Goal: Submit feedback/report problem

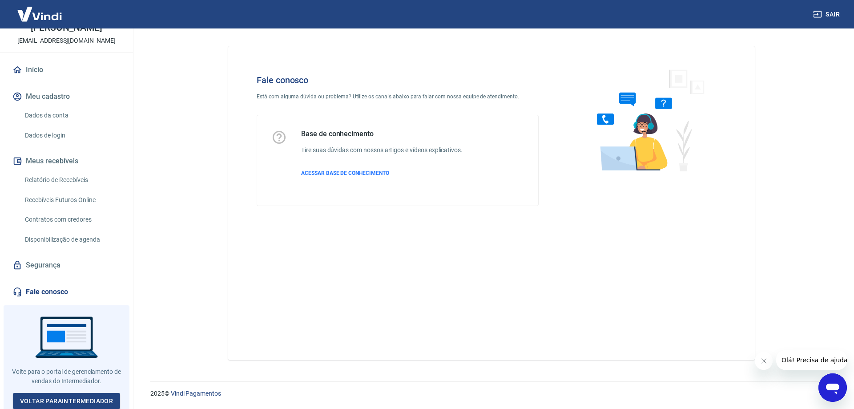
click at [826, 386] on icon "Abrir janela de mensagens" at bounding box center [833, 387] width 16 height 16
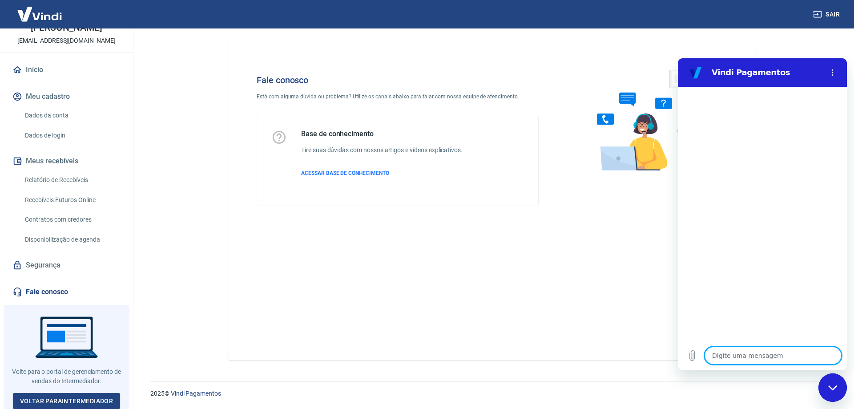
type textarea "x"
click at [735, 353] on textarea at bounding box center [773, 356] width 137 height 18
type textarea "P"
type textarea "x"
type textarea "Pr"
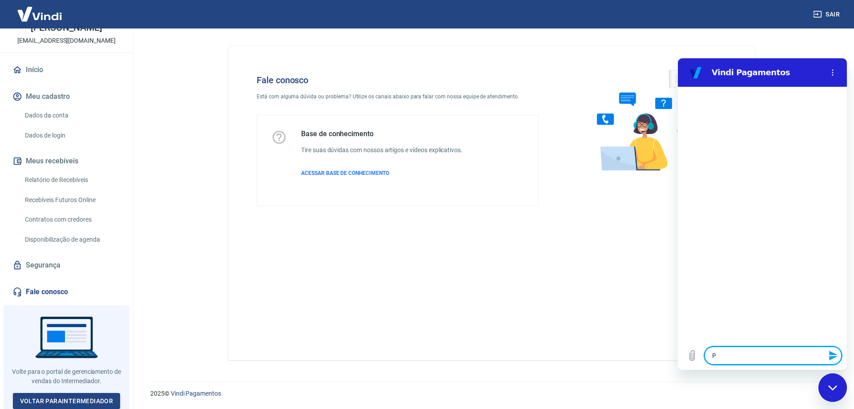
type textarea "x"
type textarea "Pro"
type textarea "x"
type textarea "Prob"
type textarea "x"
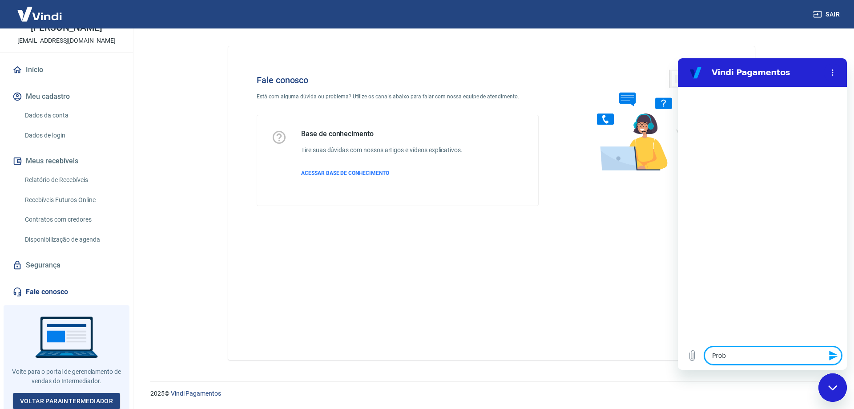
type textarea "Probl"
type textarea "x"
type textarea "Proble"
type textarea "x"
type textarea "Problem"
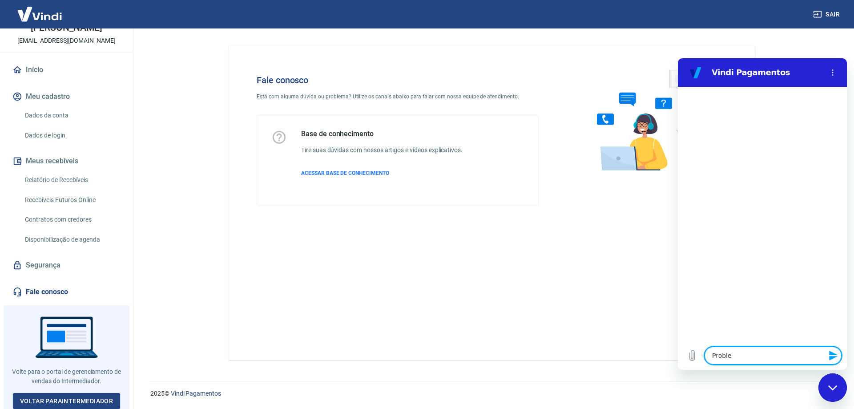
type textarea "x"
type textarea "Problema"
type textarea "x"
type textarea "Problema"
type textarea "x"
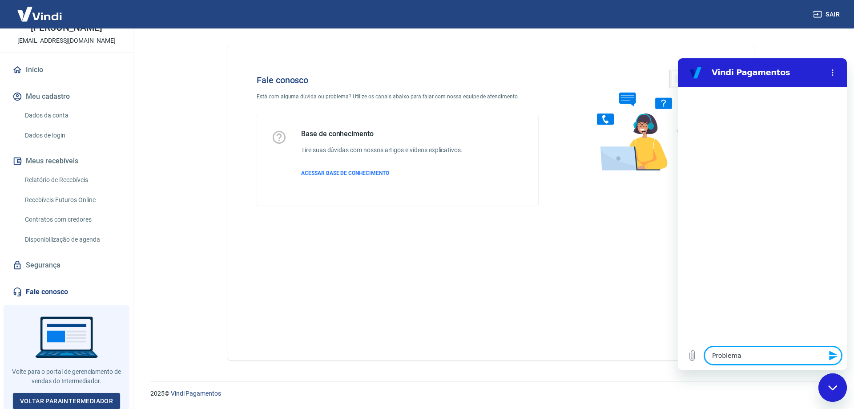
type textarea "Problema c"
type textarea "x"
type textarea "Problema co"
type textarea "x"
type textarea "Problema com"
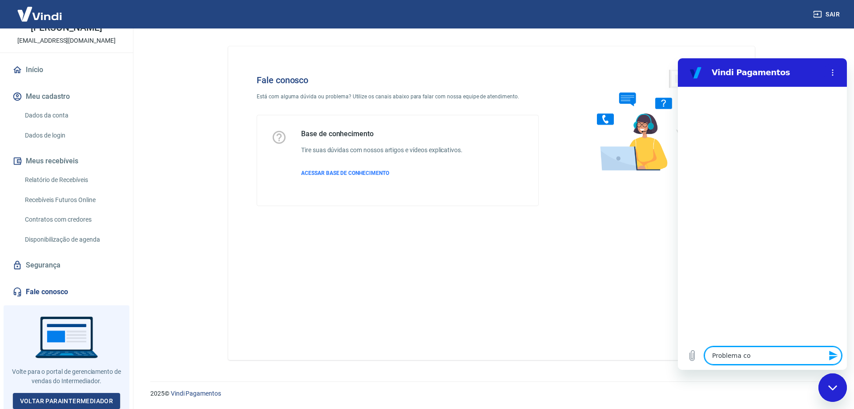
type textarea "x"
type textarea "Problema com"
type textarea "x"
type textarea "Problema com o"
type textarea "x"
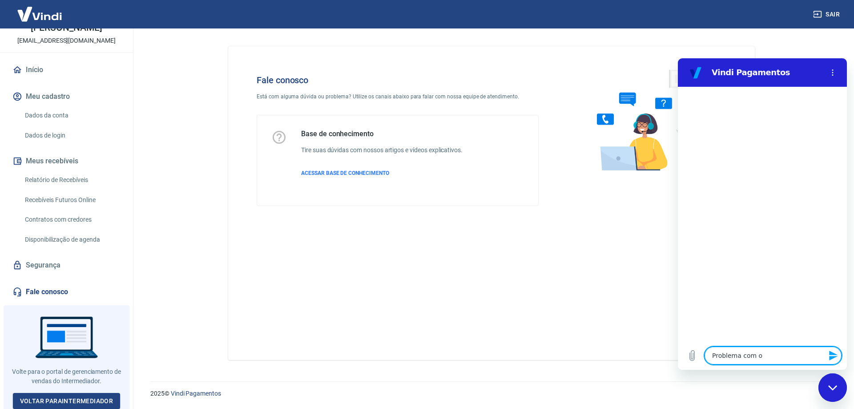
type textarea "Problema com o"
type textarea "x"
type textarea "Problema com o p"
type textarea "x"
type textarea "Problema com o pe"
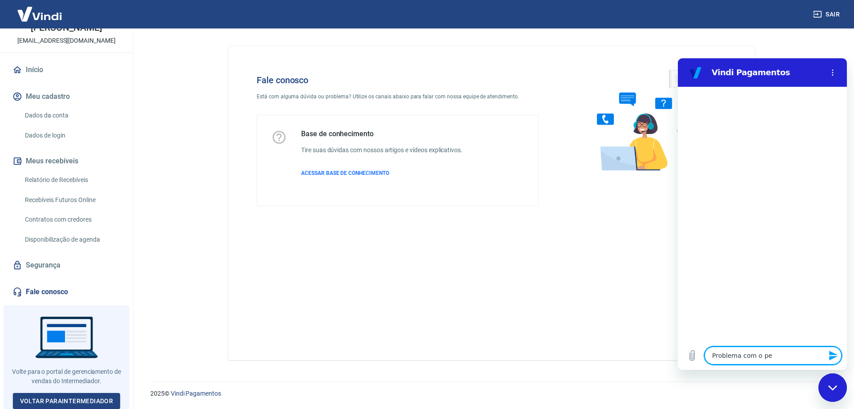
type textarea "x"
type textarea "Problema com o ped"
type textarea "x"
type textarea "Problema com o pedi"
type textarea "x"
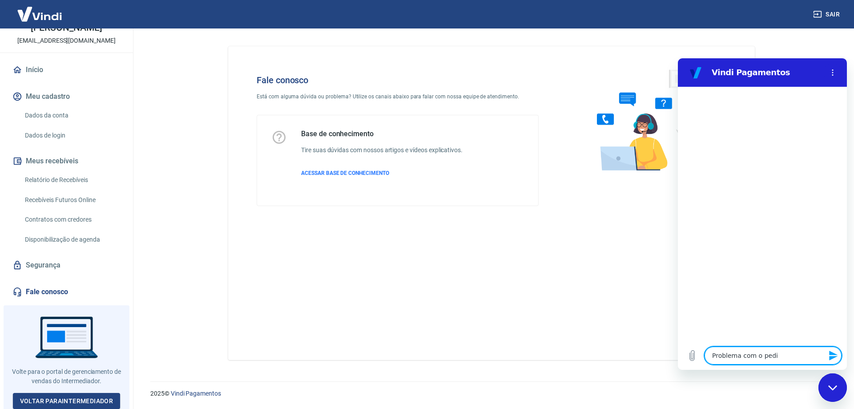
type textarea "Problema com o pedid"
type textarea "x"
type textarea "Problema com o pedido"
type textarea "x"
type textarea "Problema com o pedido"
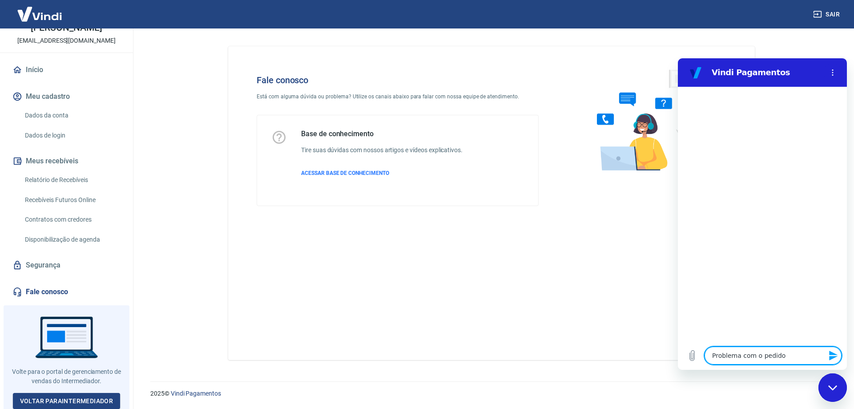
type textarea "x"
paste textarea "358163"
type textarea "Problema com o pedido 358163"
type textarea "x"
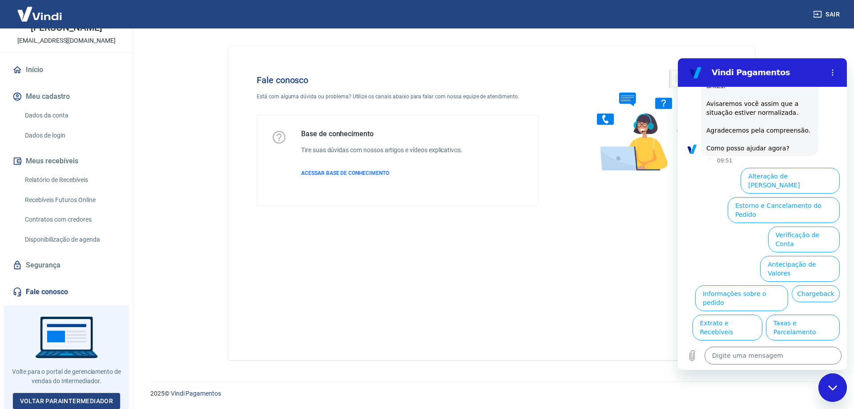
scroll to position [119, 0]
drag, startPoint x: 834, startPoint y: 388, endPoint x: 823, endPoint y: 380, distance: 13.4
click at [834, 388] on icon "Fechar janela de mensagens" at bounding box center [832, 387] width 9 height 5
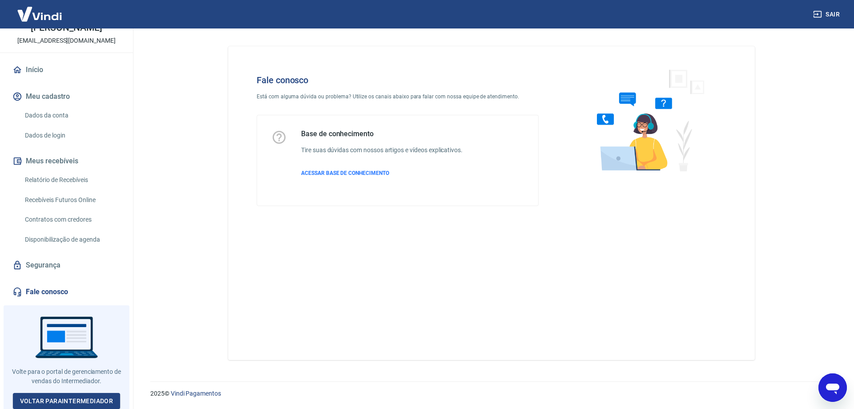
type textarea "x"
